Goal: Information Seeking & Learning: Find specific page/section

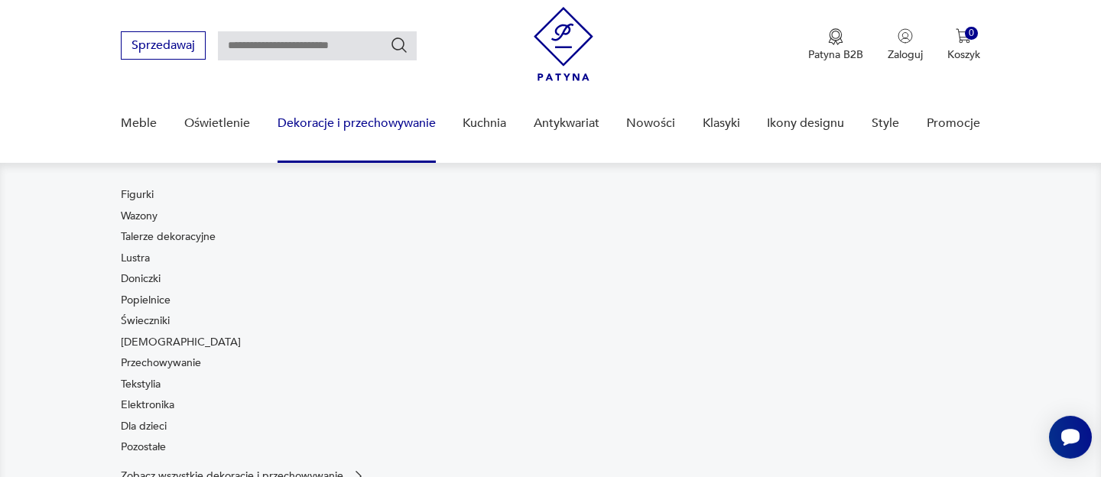
scroll to position [41, 0]
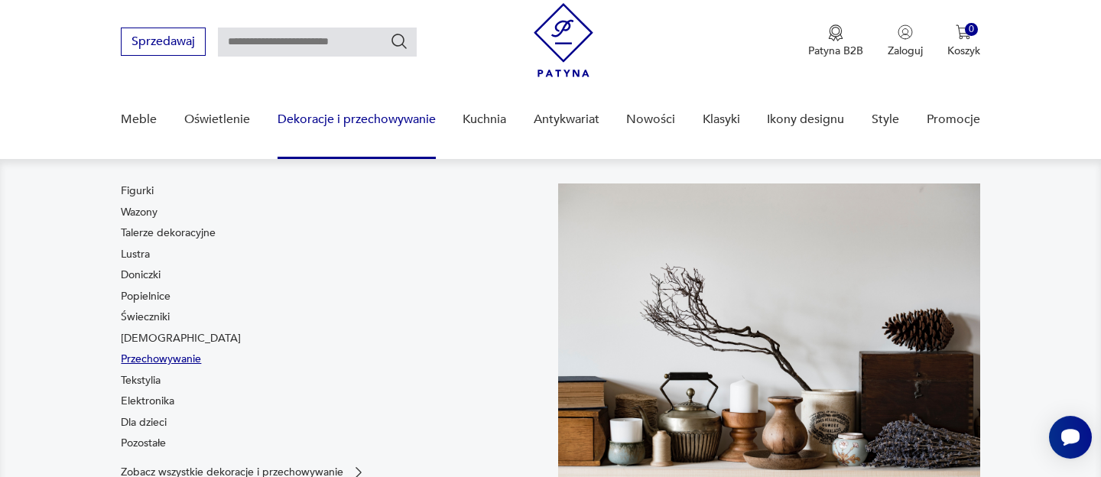
click at [190, 355] on link "Przechowywanie" at bounding box center [161, 359] width 80 height 15
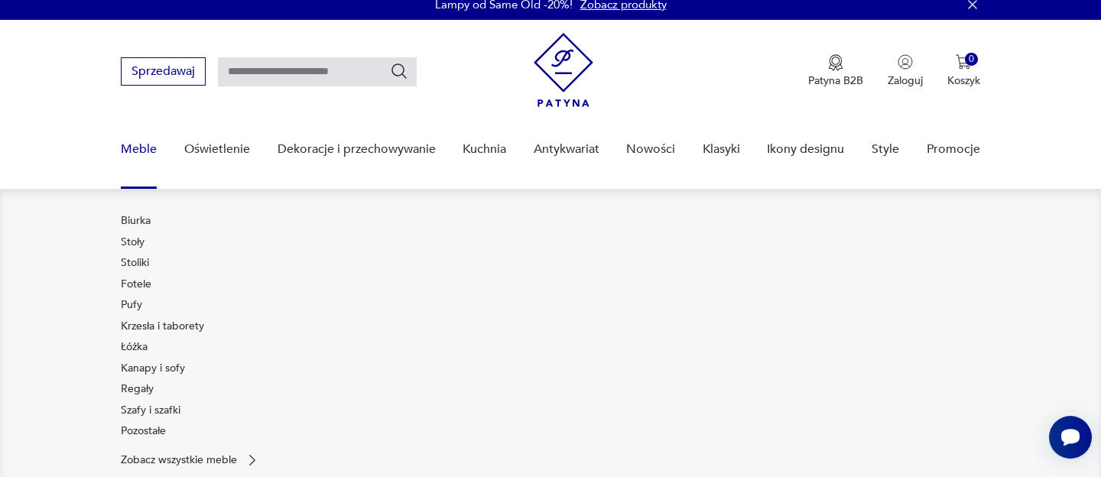
scroll to position [13, 0]
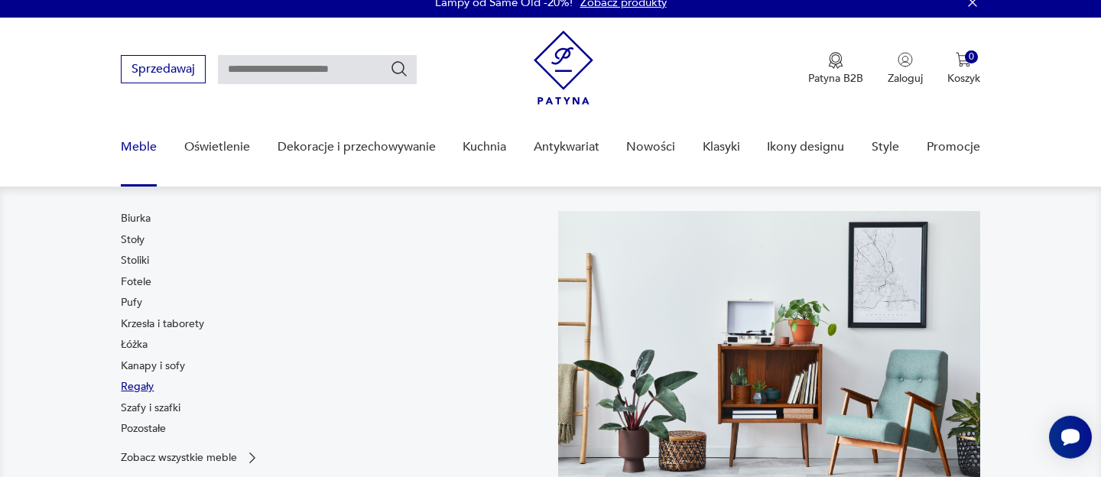
click at [152, 381] on link "Regały" at bounding box center [137, 386] width 33 height 15
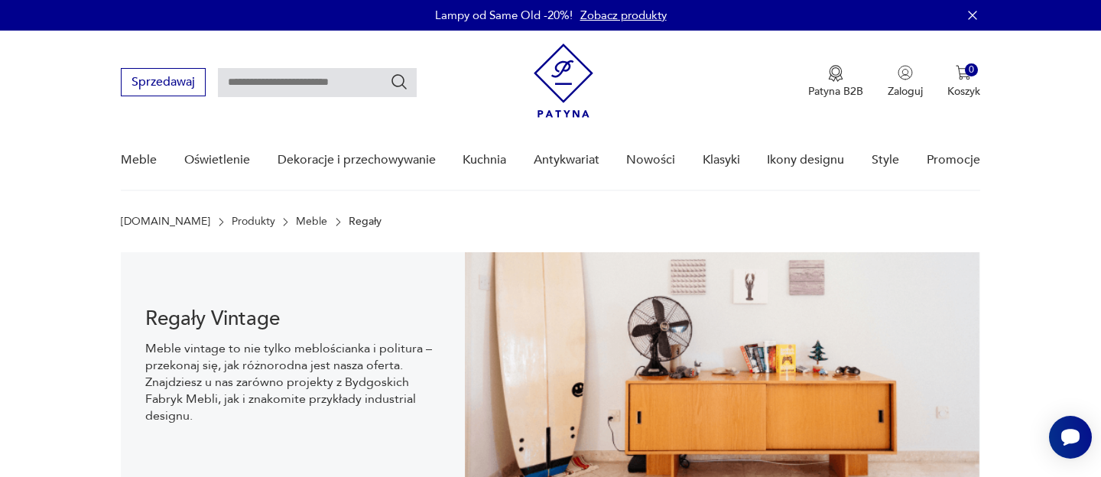
click at [281, 89] on input "text" at bounding box center [317, 82] width 199 height 29
type input "*******"
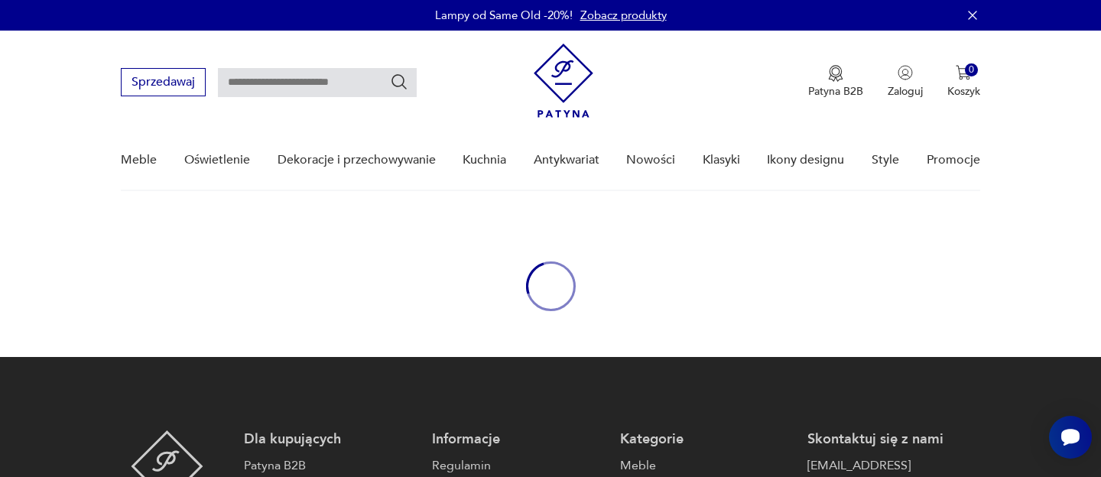
type input "*******"
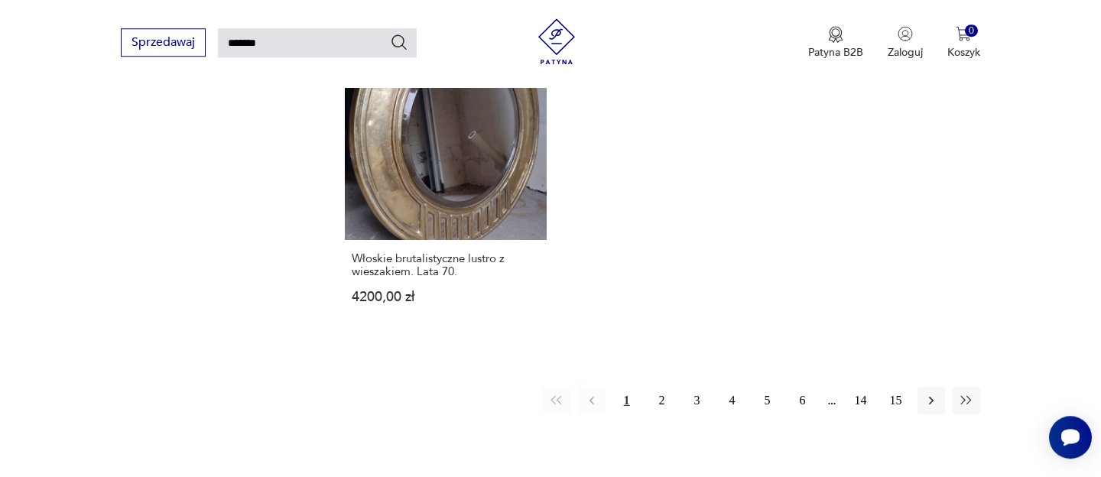
scroll to position [1969, 0]
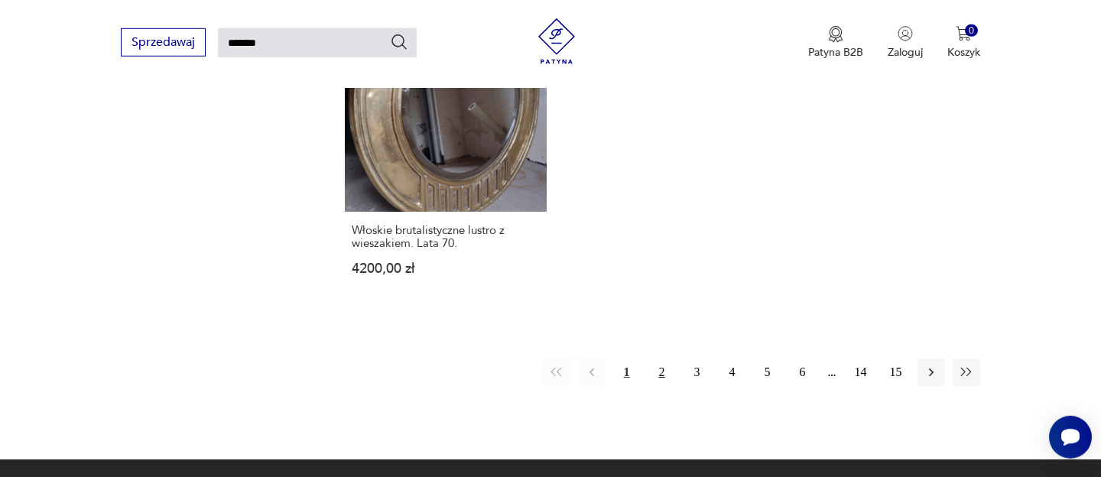
click at [665, 359] on button "2" at bounding box center [662, 373] width 28 height 28
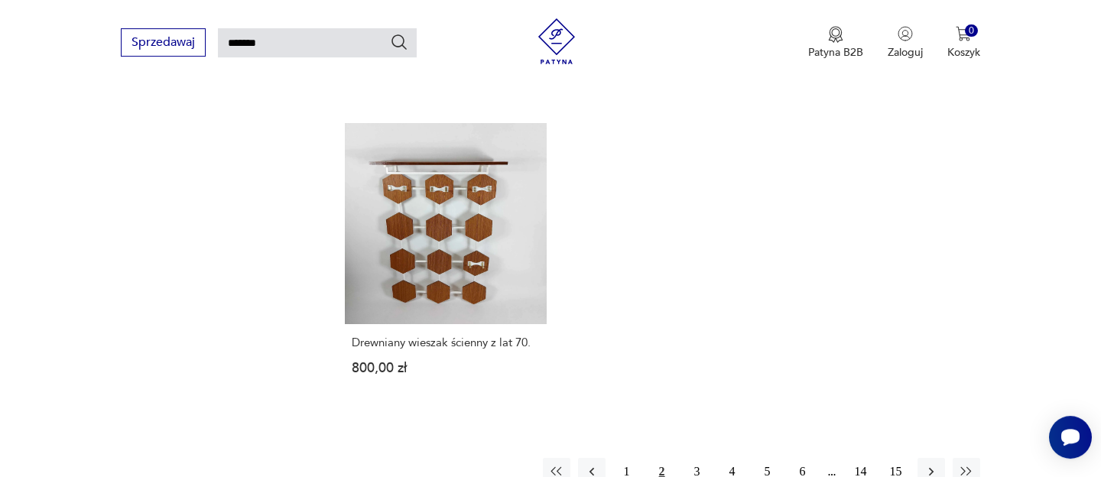
scroll to position [1935, 0]
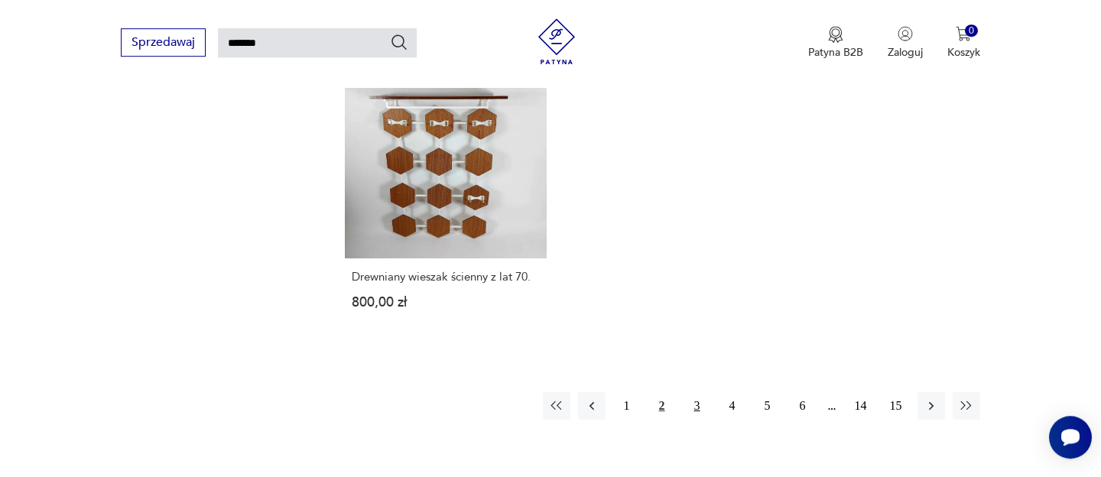
click at [689, 392] on button "3" at bounding box center [697, 406] width 28 height 28
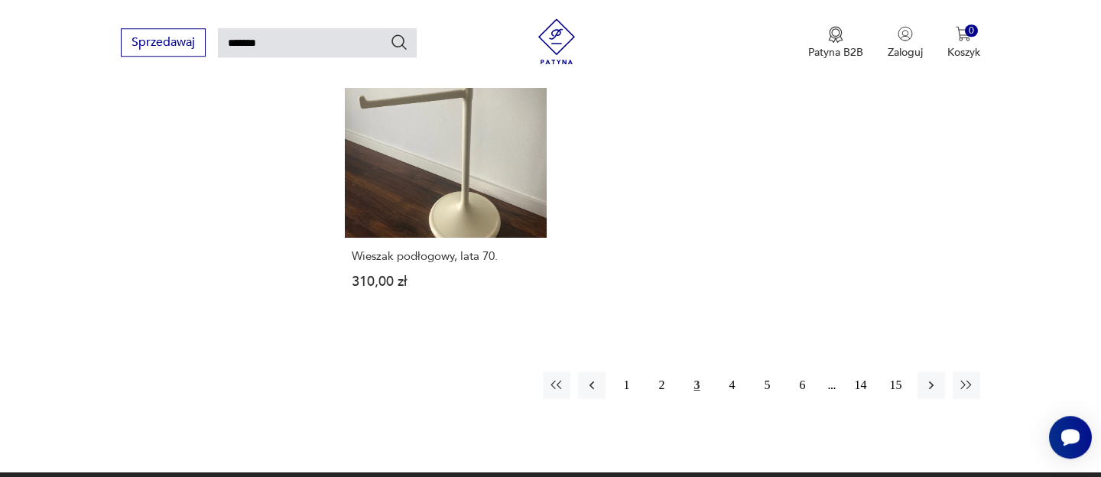
scroll to position [1881, 0]
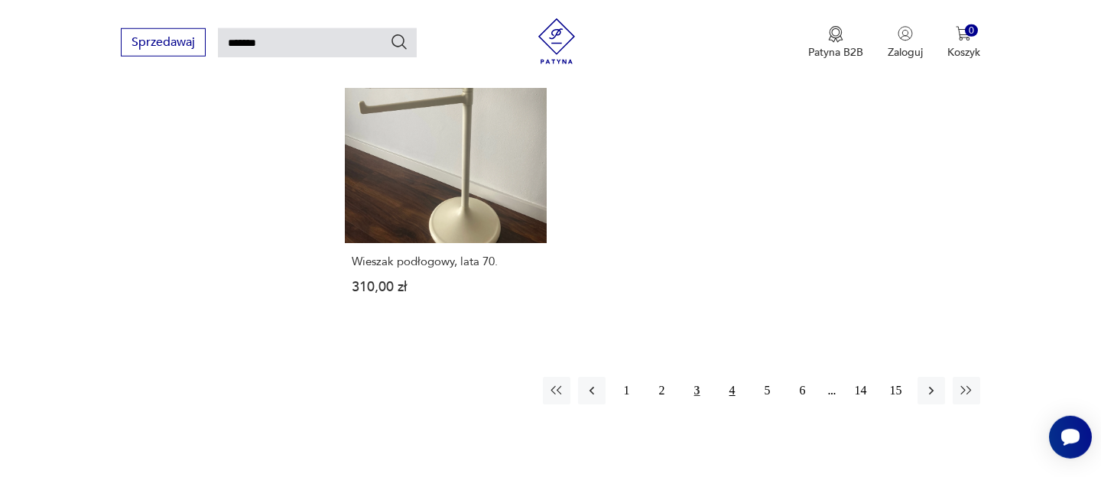
click at [734, 389] on button "4" at bounding box center [733, 391] width 28 height 28
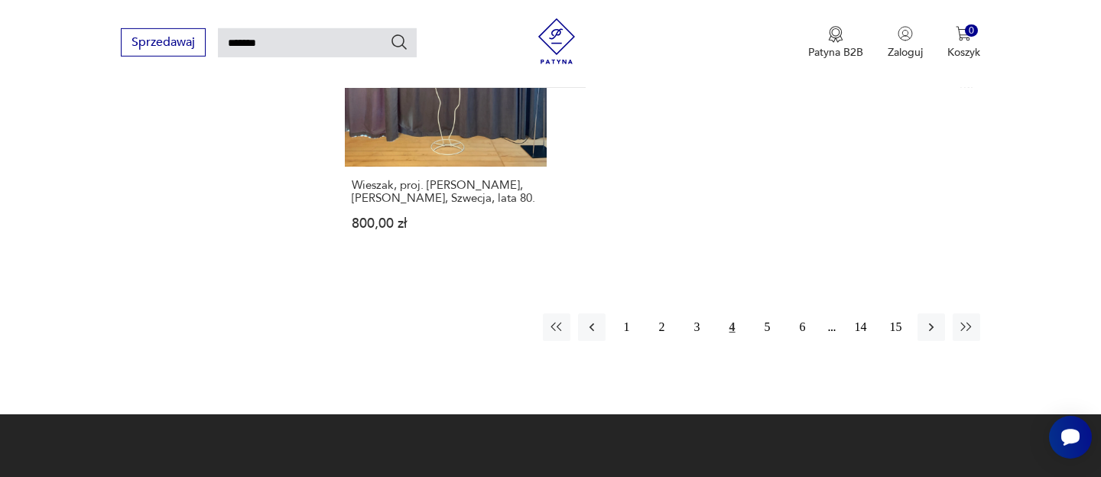
scroll to position [2039, 0]
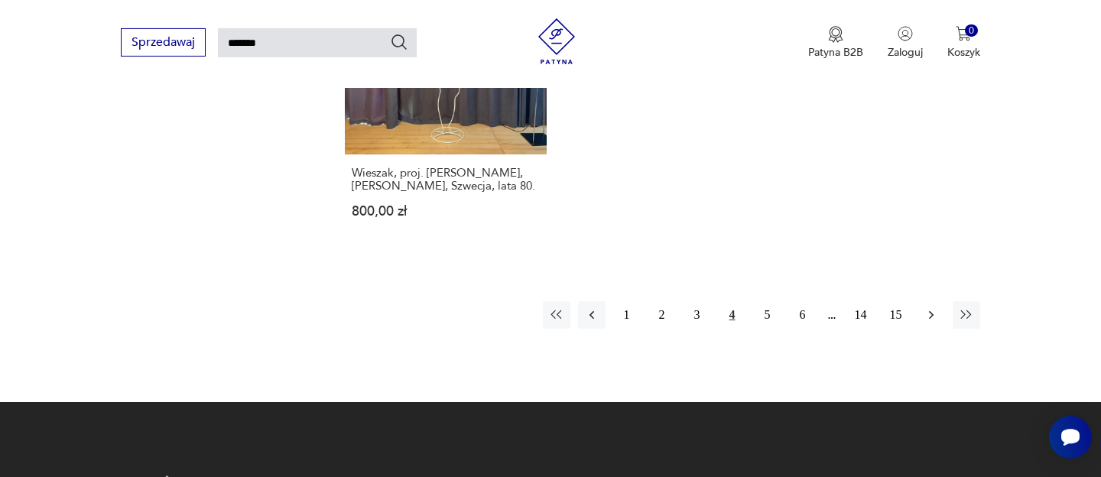
click at [931, 308] on icon "button" at bounding box center [930, 314] width 15 height 15
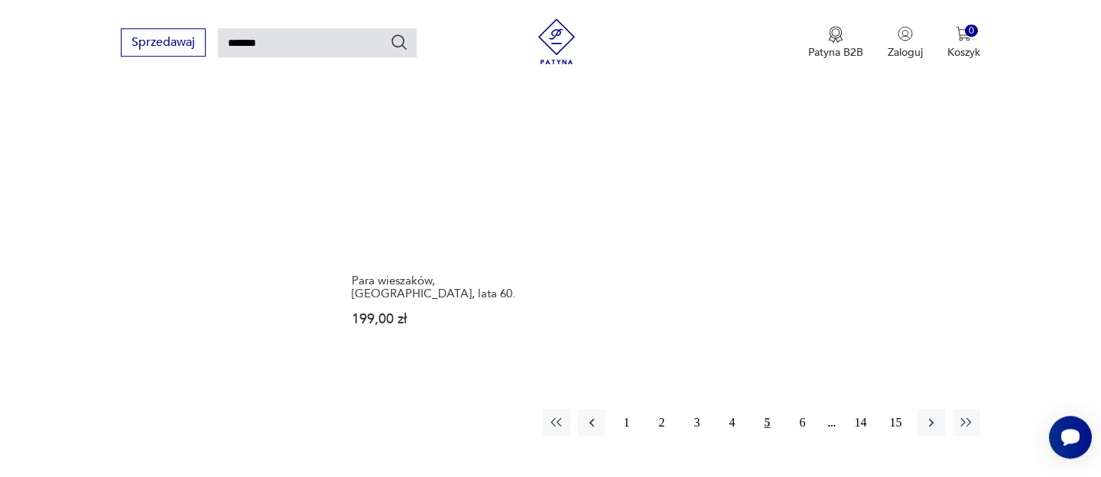
scroll to position [1915, 0]
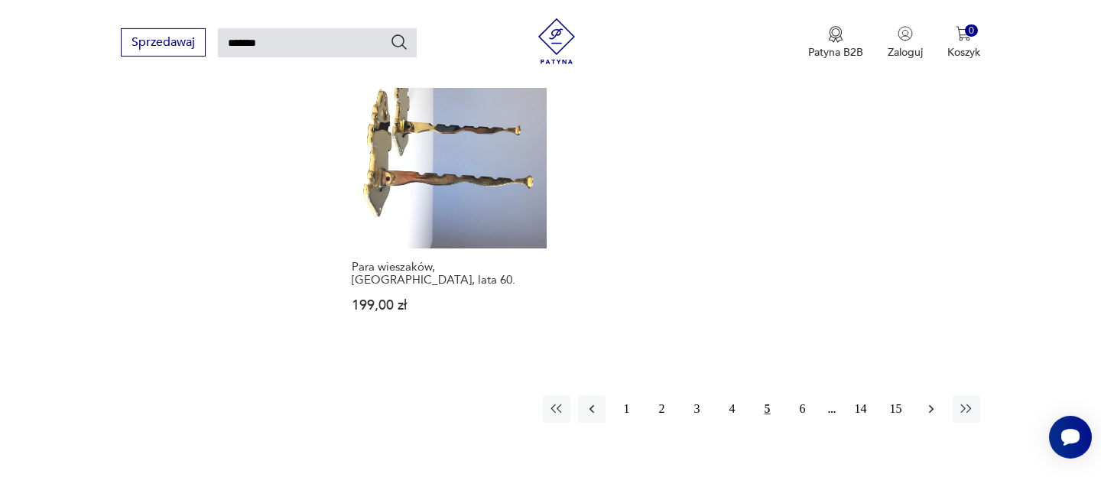
click at [928, 401] on icon "button" at bounding box center [930, 408] width 15 height 15
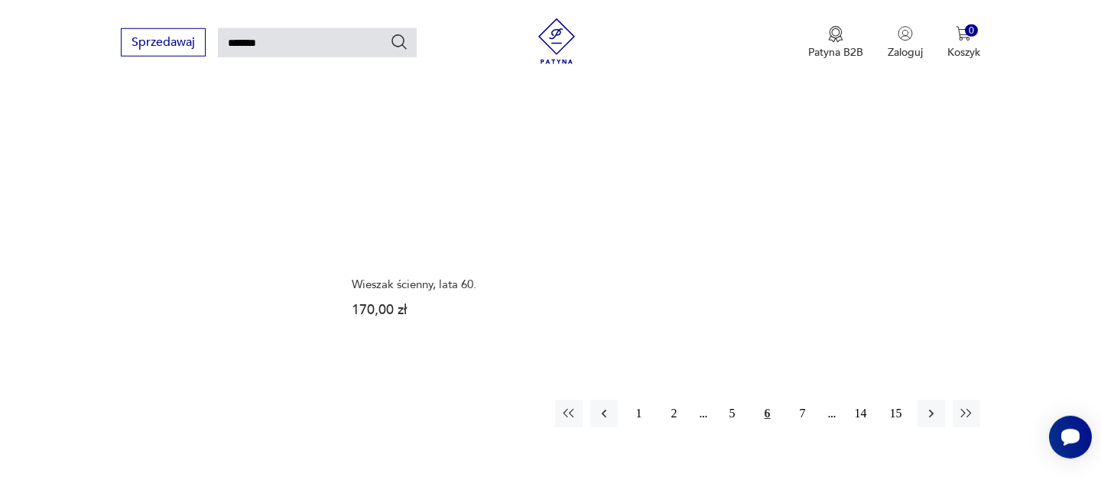
scroll to position [1940, 0]
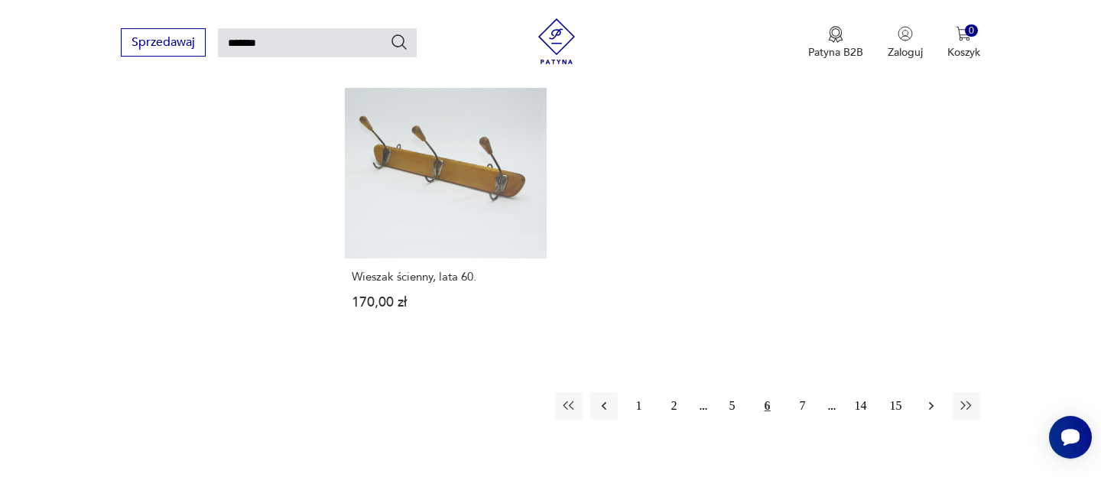
click at [939, 392] on button "button" at bounding box center [931, 406] width 28 height 28
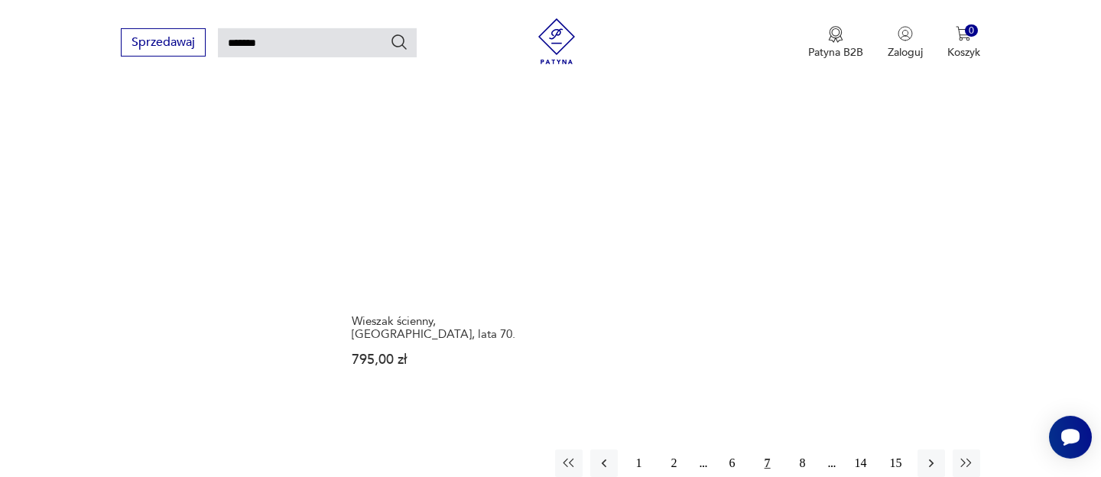
scroll to position [1867, 0]
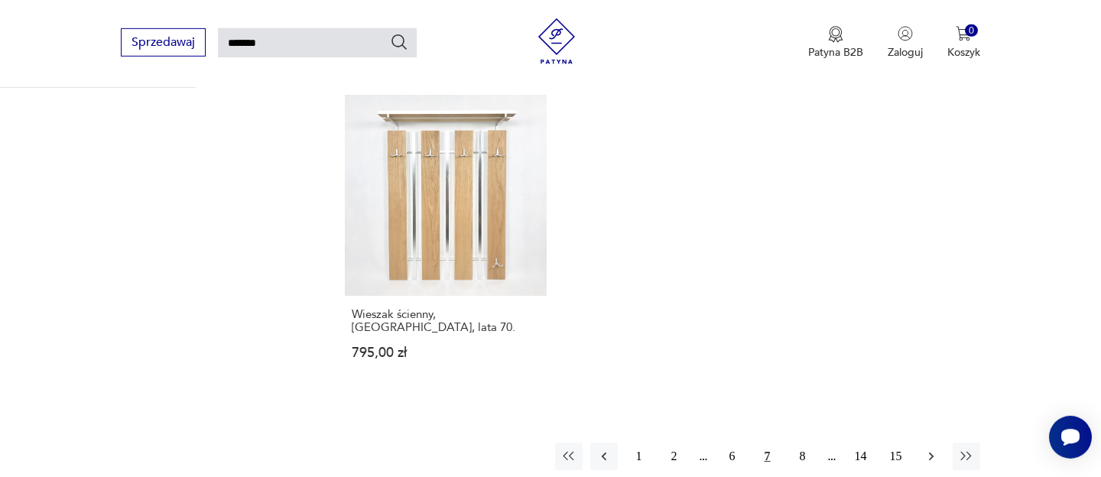
click at [934, 443] on button "button" at bounding box center [931, 457] width 28 height 28
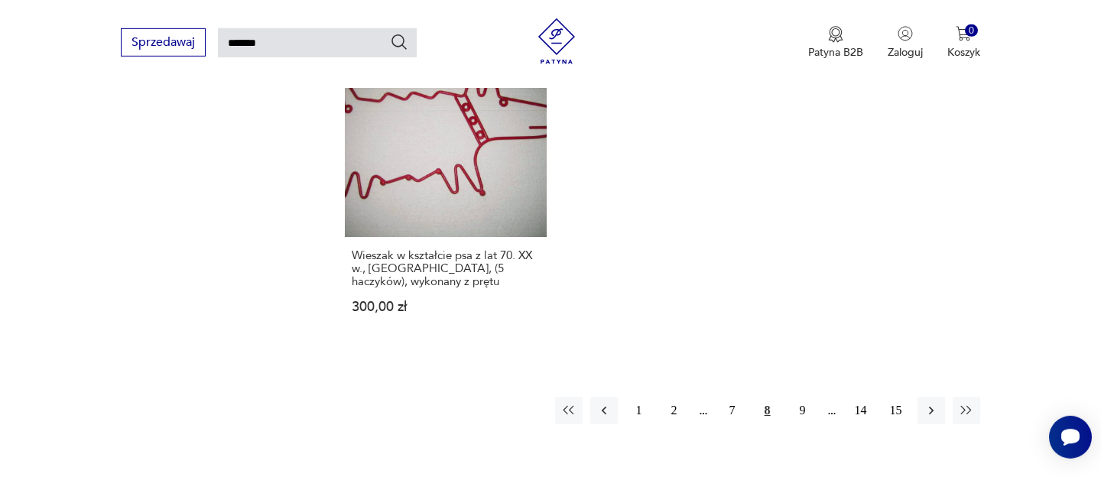
scroll to position [1876, 0]
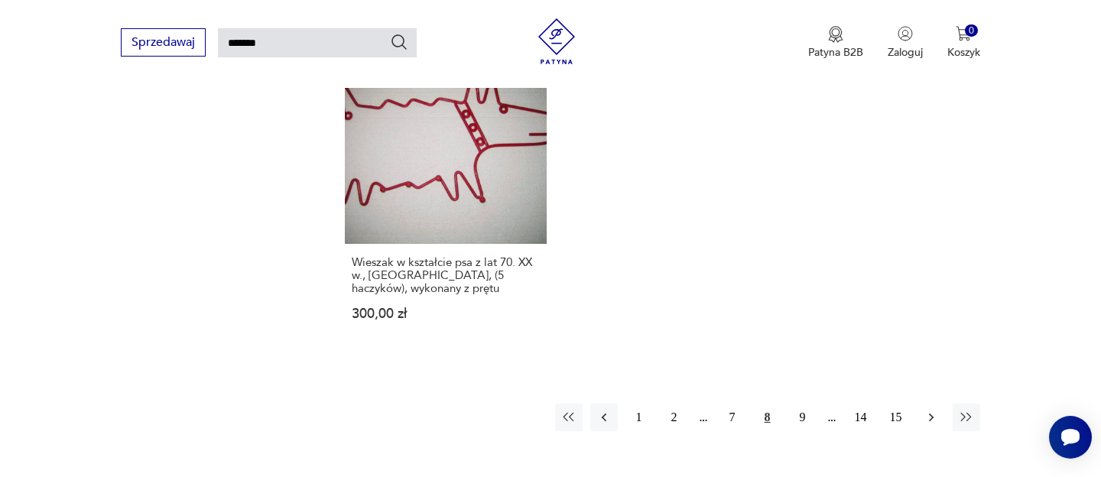
click at [928, 414] on icon "button" at bounding box center [930, 417] width 15 height 15
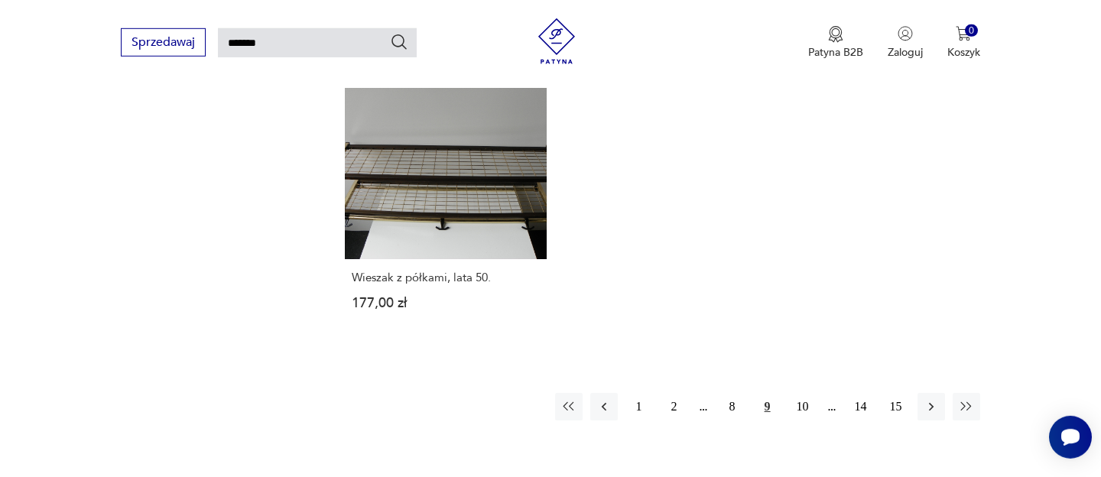
scroll to position [1773, 0]
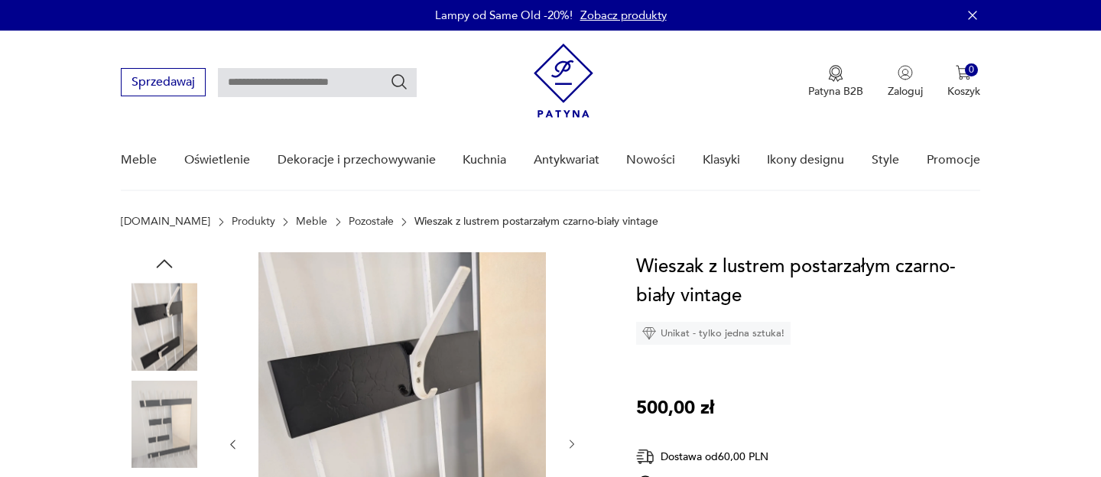
click at [575, 444] on icon "button" at bounding box center [572, 444] width 13 height 13
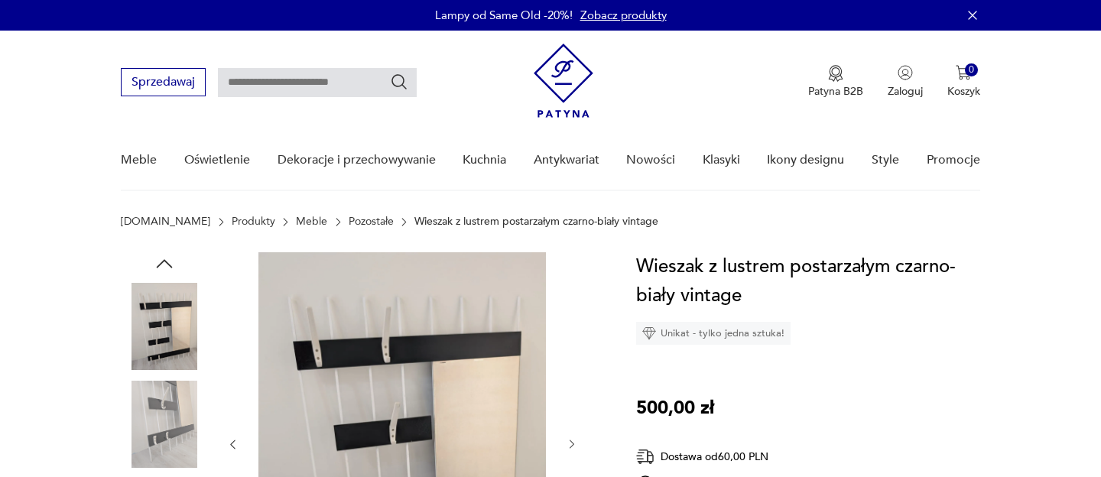
click at [575, 444] on icon "button" at bounding box center [572, 444] width 13 height 13
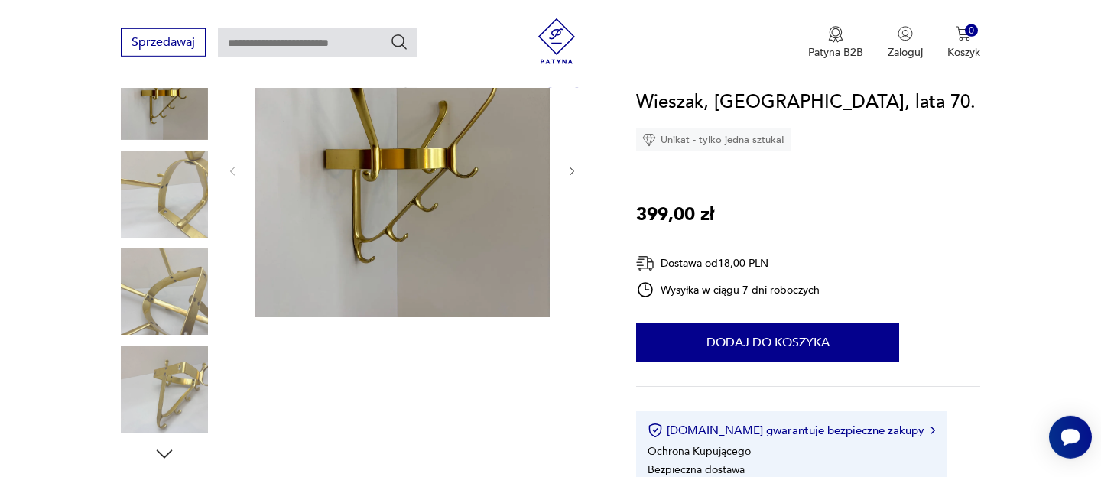
scroll to position [228, 0]
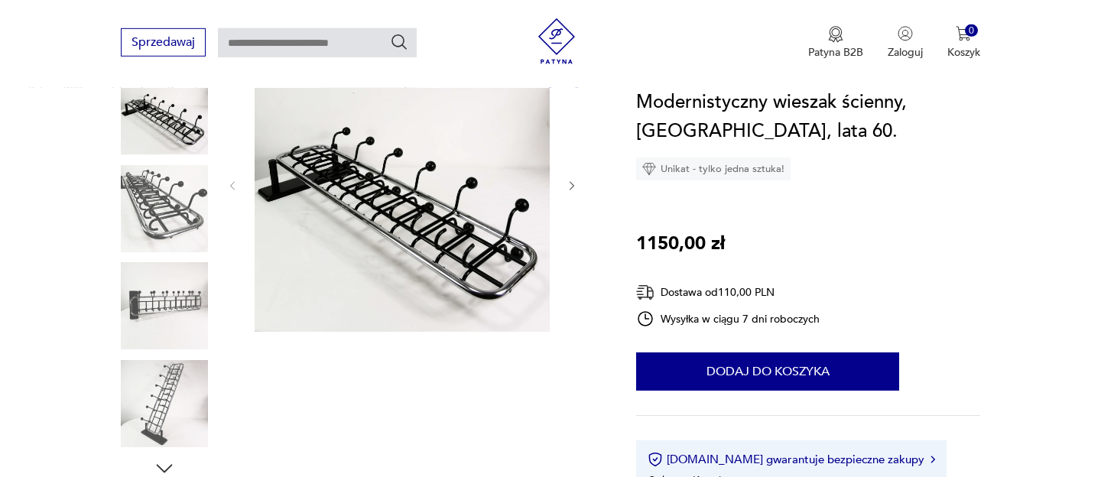
scroll to position [221, 0]
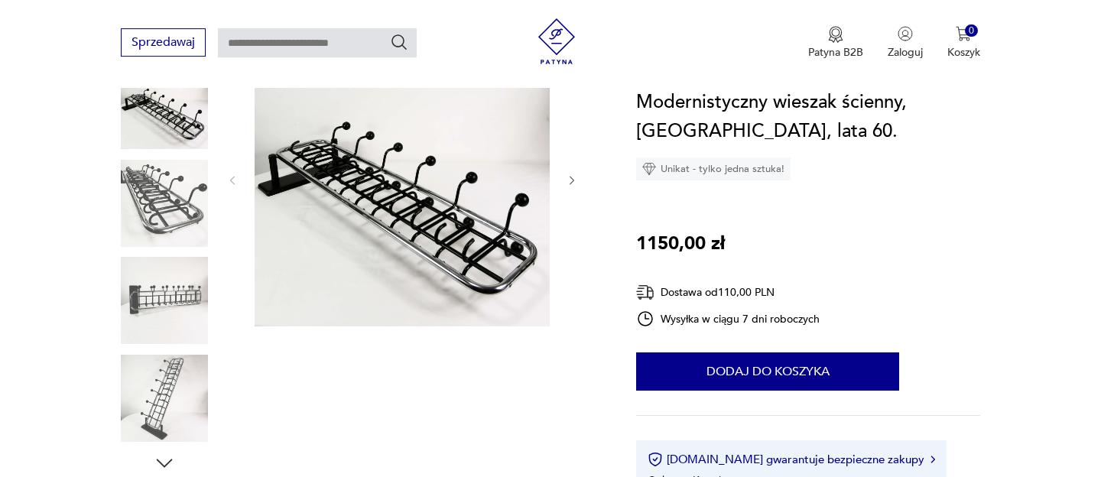
click at [161, 290] on img at bounding box center [164, 300] width 87 height 87
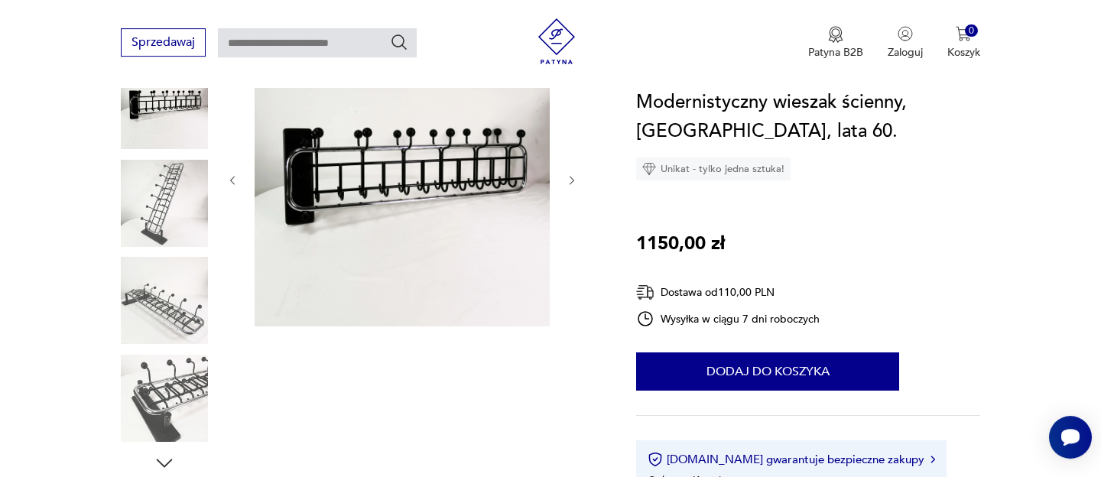
scroll to position [0, 0]
click at [571, 179] on icon "button" at bounding box center [572, 180] width 13 height 13
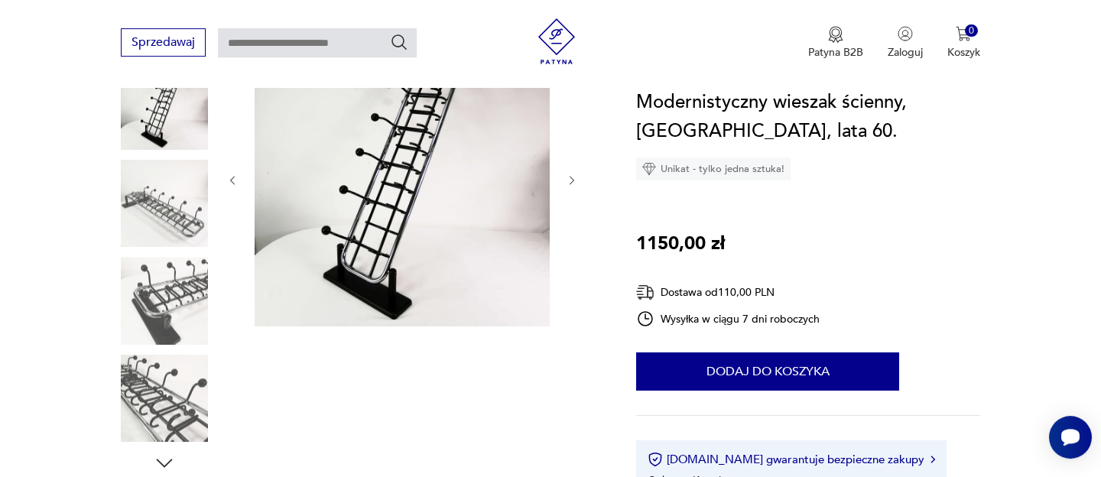
click at [571, 179] on icon "button" at bounding box center [572, 180] width 13 height 13
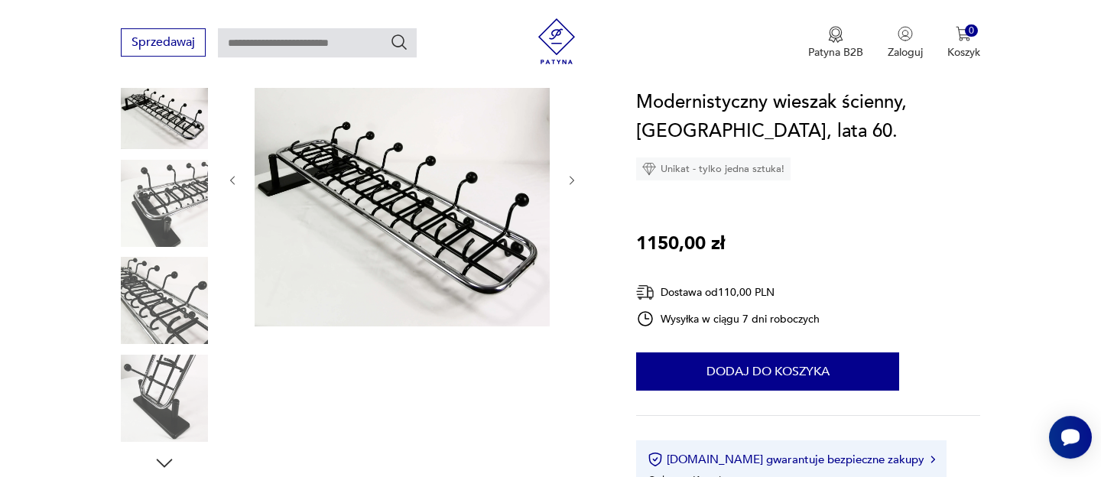
click at [571, 179] on icon "button" at bounding box center [572, 180] width 13 height 13
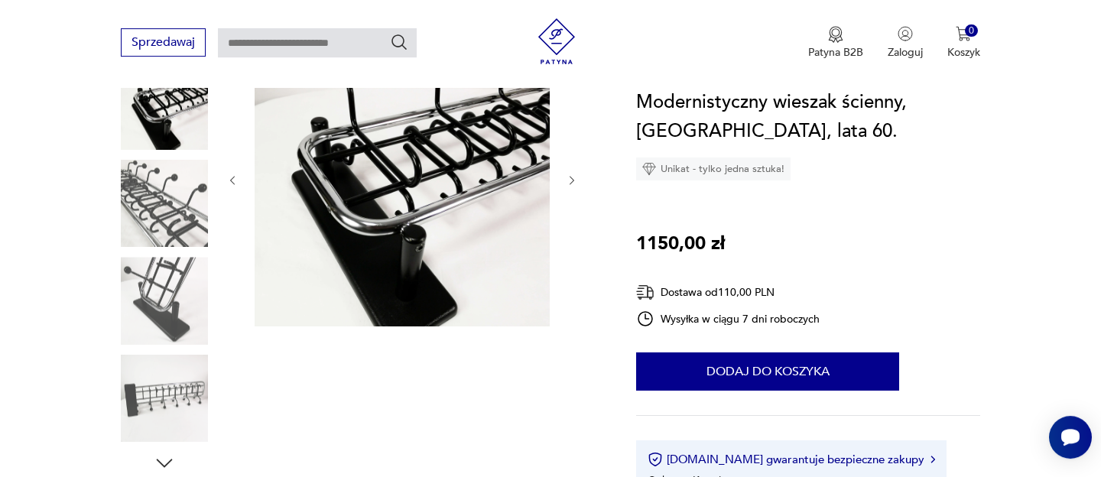
click at [571, 179] on icon "button" at bounding box center [572, 180] width 13 height 13
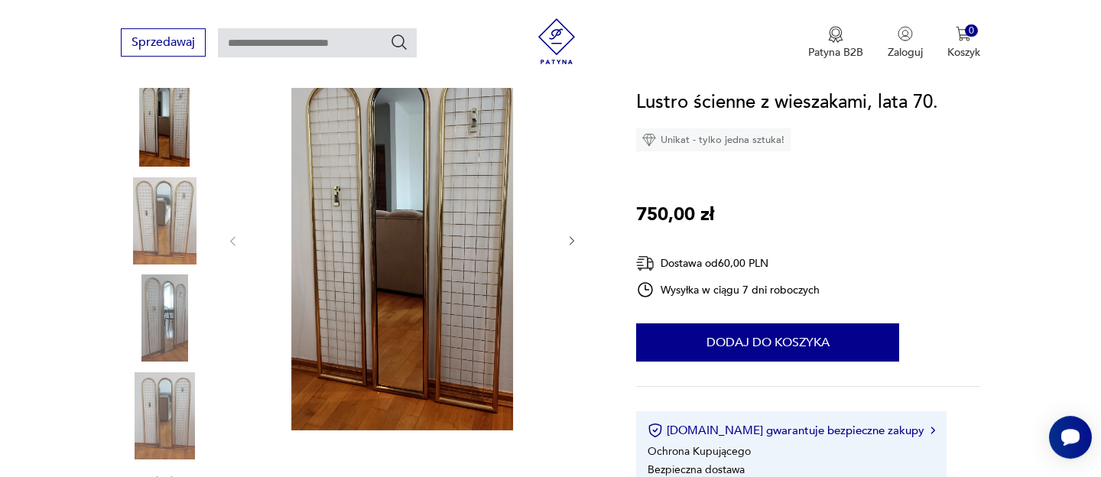
scroll to position [216, 0]
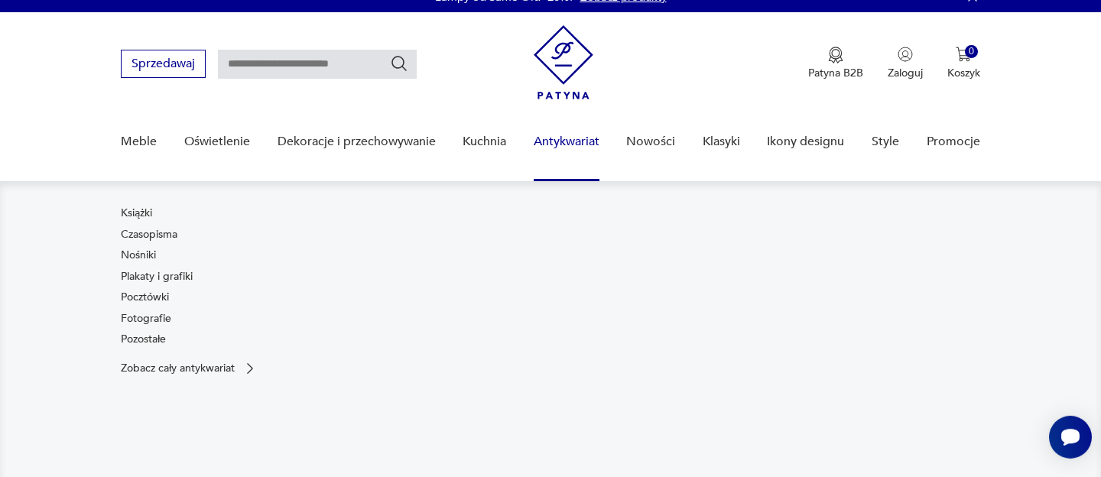
scroll to position [37, 0]
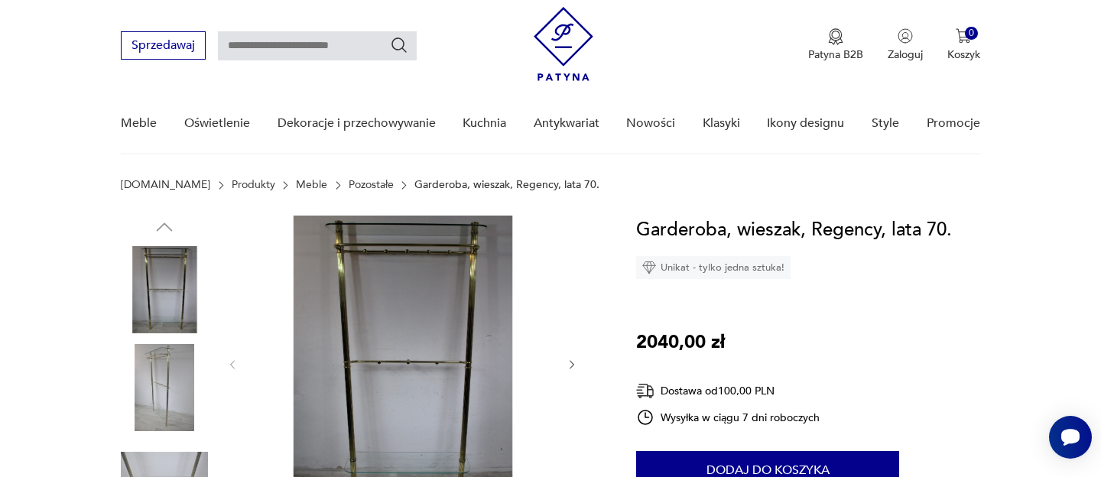
click at [161, 388] on img at bounding box center [164, 387] width 87 height 87
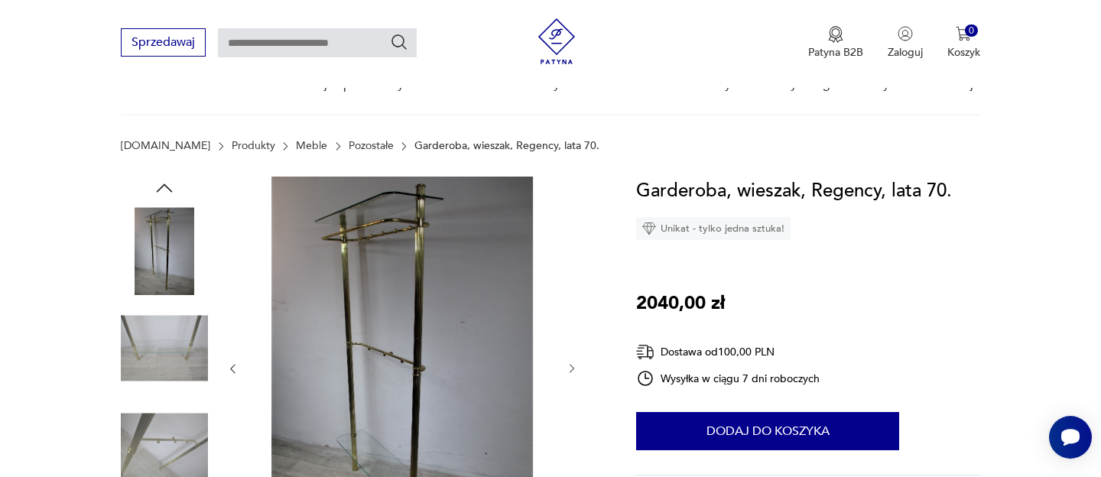
scroll to position [142, 0]
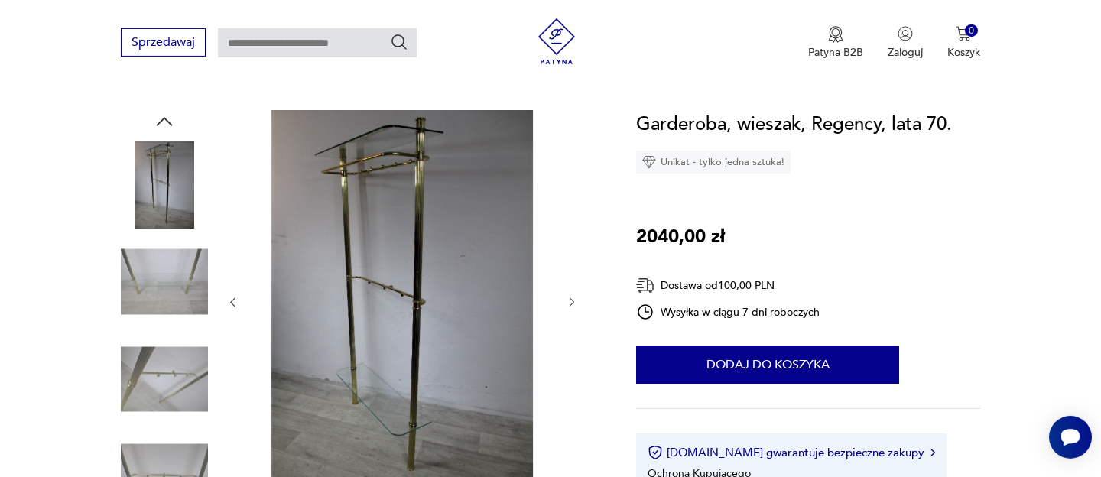
click at [569, 306] on icon "button" at bounding box center [572, 302] width 13 height 13
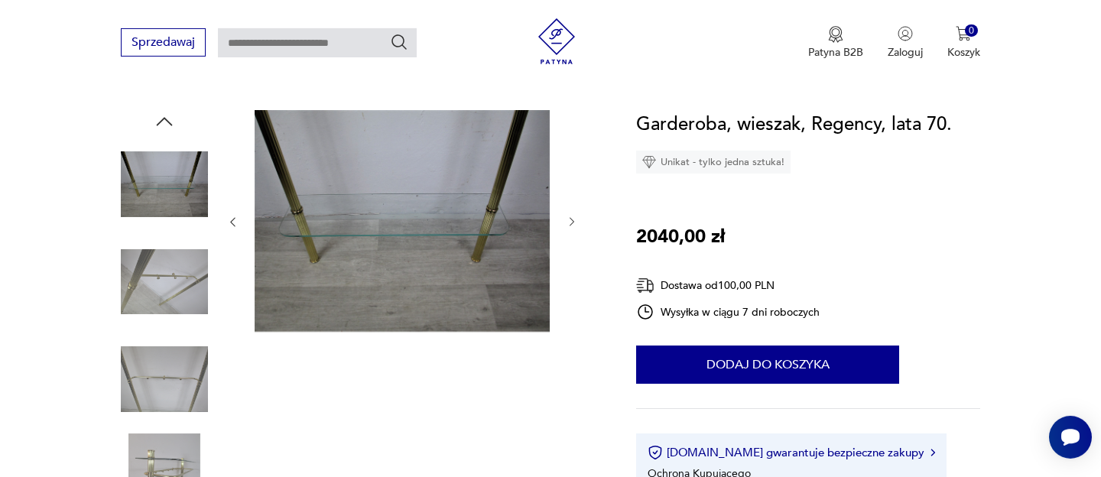
click at [569, 306] on div at bounding box center [402, 222] width 352 height 224
click at [572, 219] on icon "button" at bounding box center [571, 222] width 5 height 9
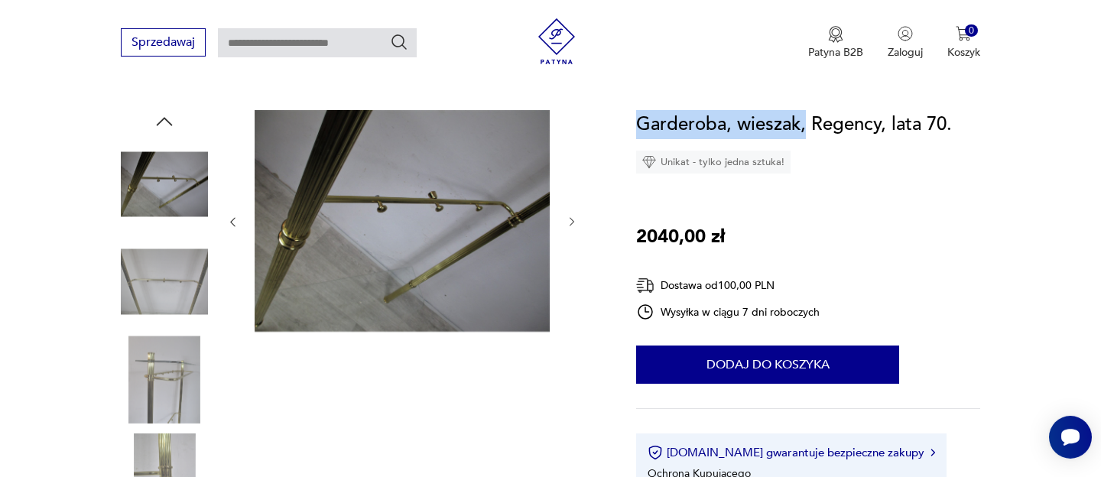
drag, startPoint x: 806, startPoint y: 126, endPoint x: 638, endPoint y: 133, distance: 168.3
click at [638, 133] on h1 "Garderoba, wieszak, Regency, lata 70." at bounding box center [794, 124] width 316 height 29
copy h1 "Garderoba, wieszak,"
